Goal: Task Accomplishment & Management: Use online tool/utility

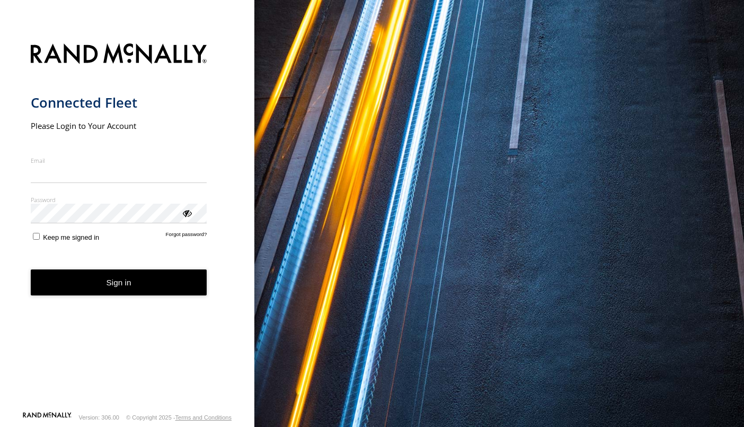
type input "**********"
click at [95, 303] on form "**********" at bounding box center [127, 224] width 193 height 374
click at [94, 287] on button "Sign in" at bounding box center [119, 282] width 176 height 26
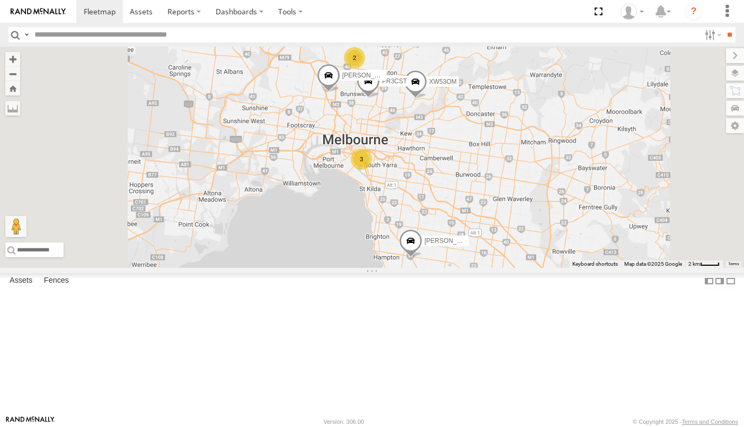
click at [0, 0] on span at bounding box center [0, 0] width 0 height 0
